Goal: Navigation & Orientation: Go to known website

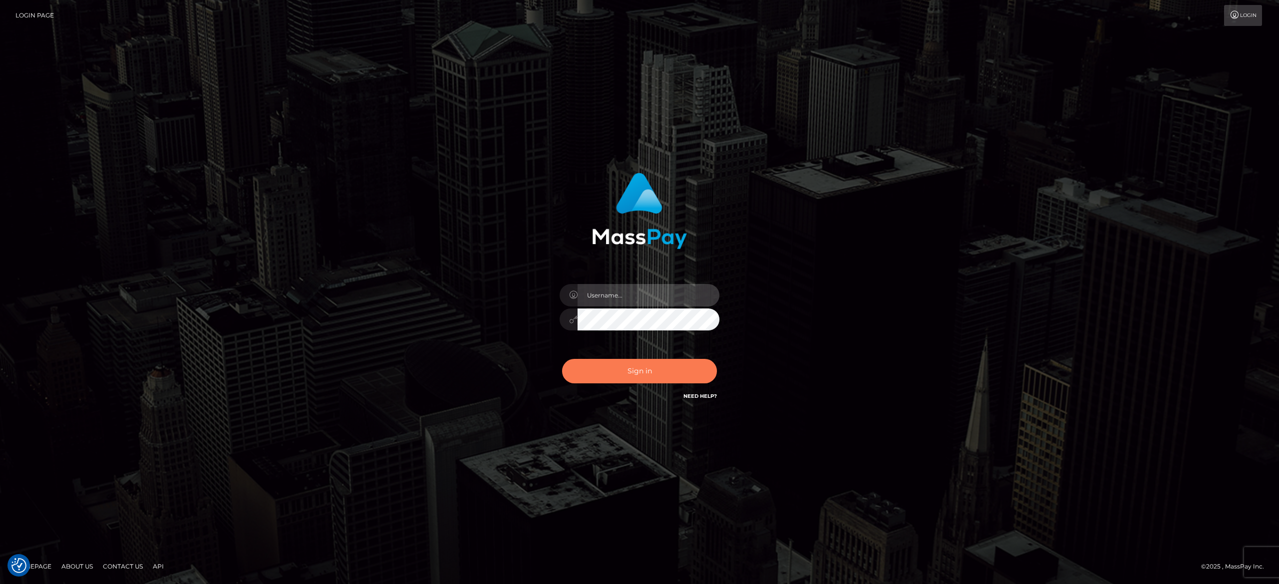
type input "[PERSON_NAME].[PERSON_NAME]"
click at [626, 373] on button "Sign in" at bounding box center [639, 371] width 155 height 24
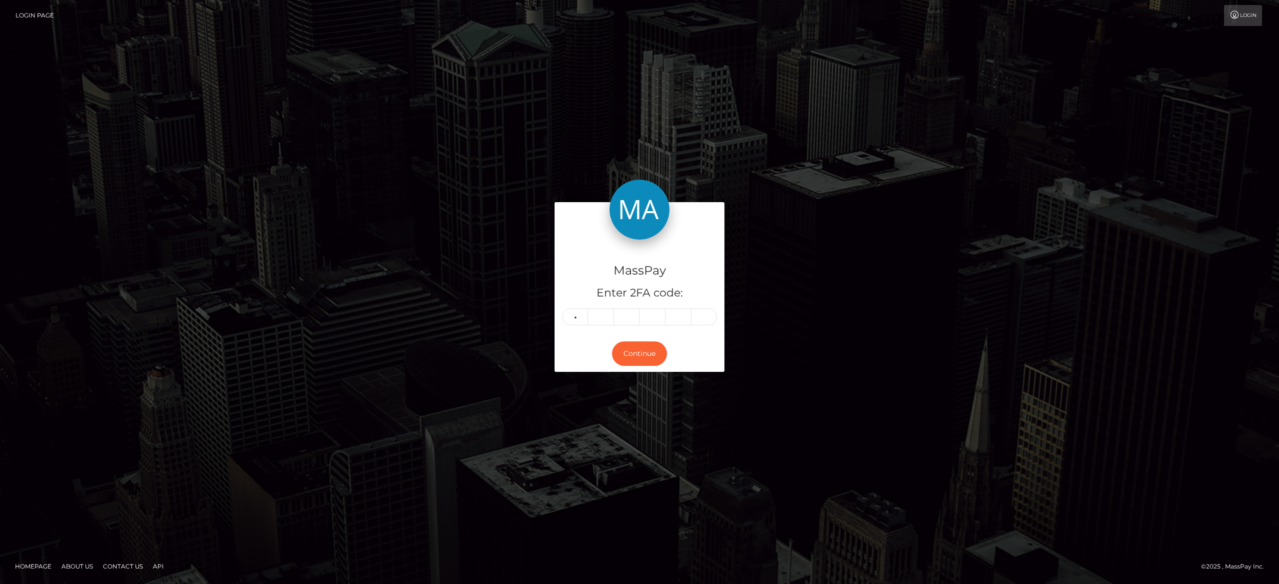
type input "9"
type input "6"
type input "4"
type input "7"
type input "6"
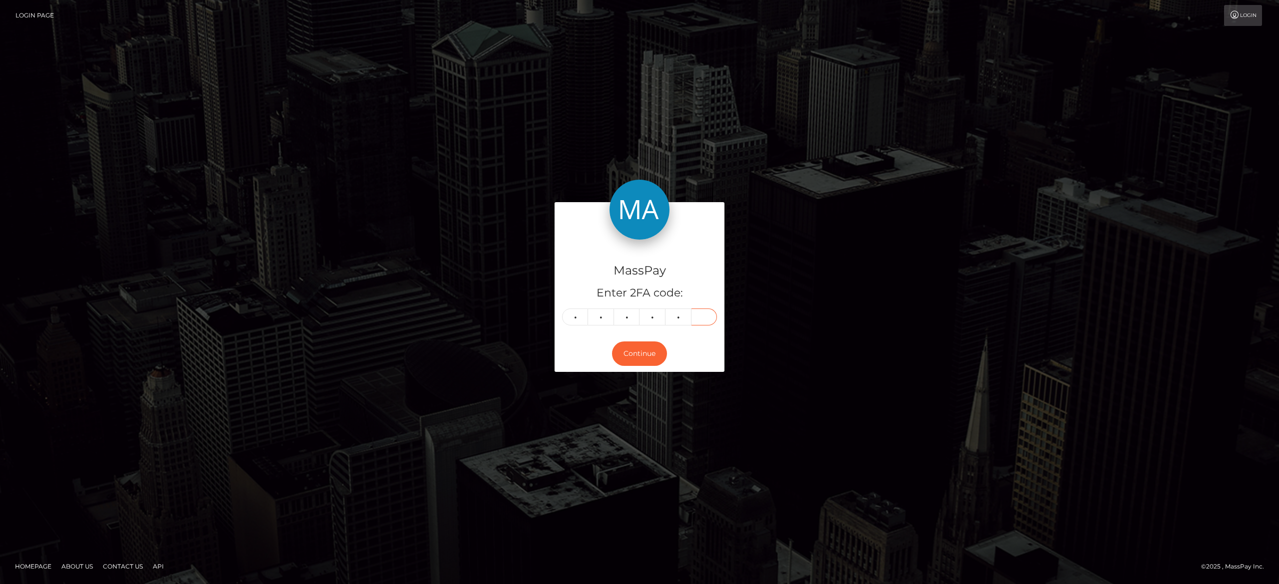
type input "9"
